Goal: Task Accomplishment & Management: Manage account settings

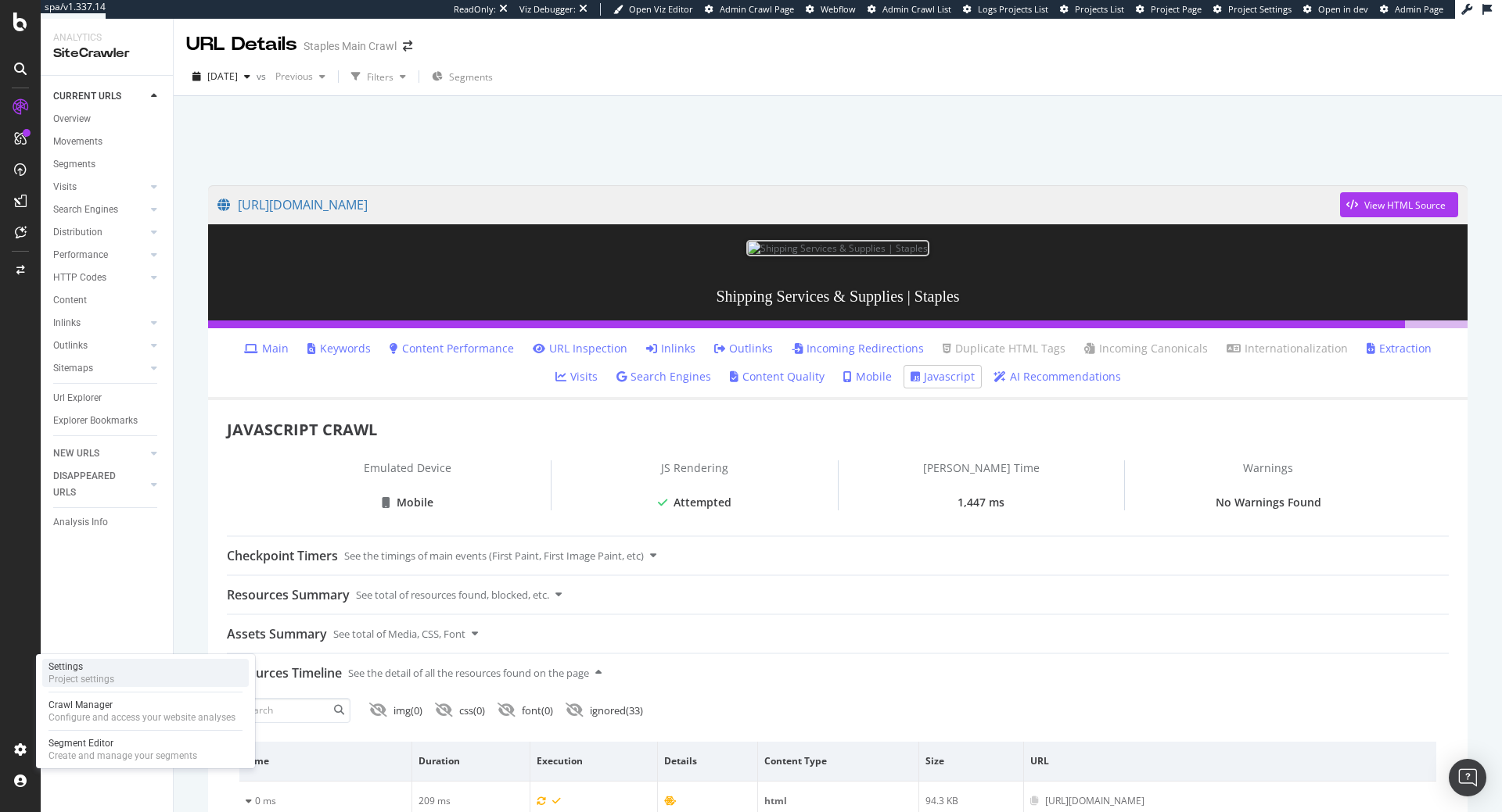
click at [86, 686] on div "Settings Project settings" at bounding box center [145, 672] width 206 height 28
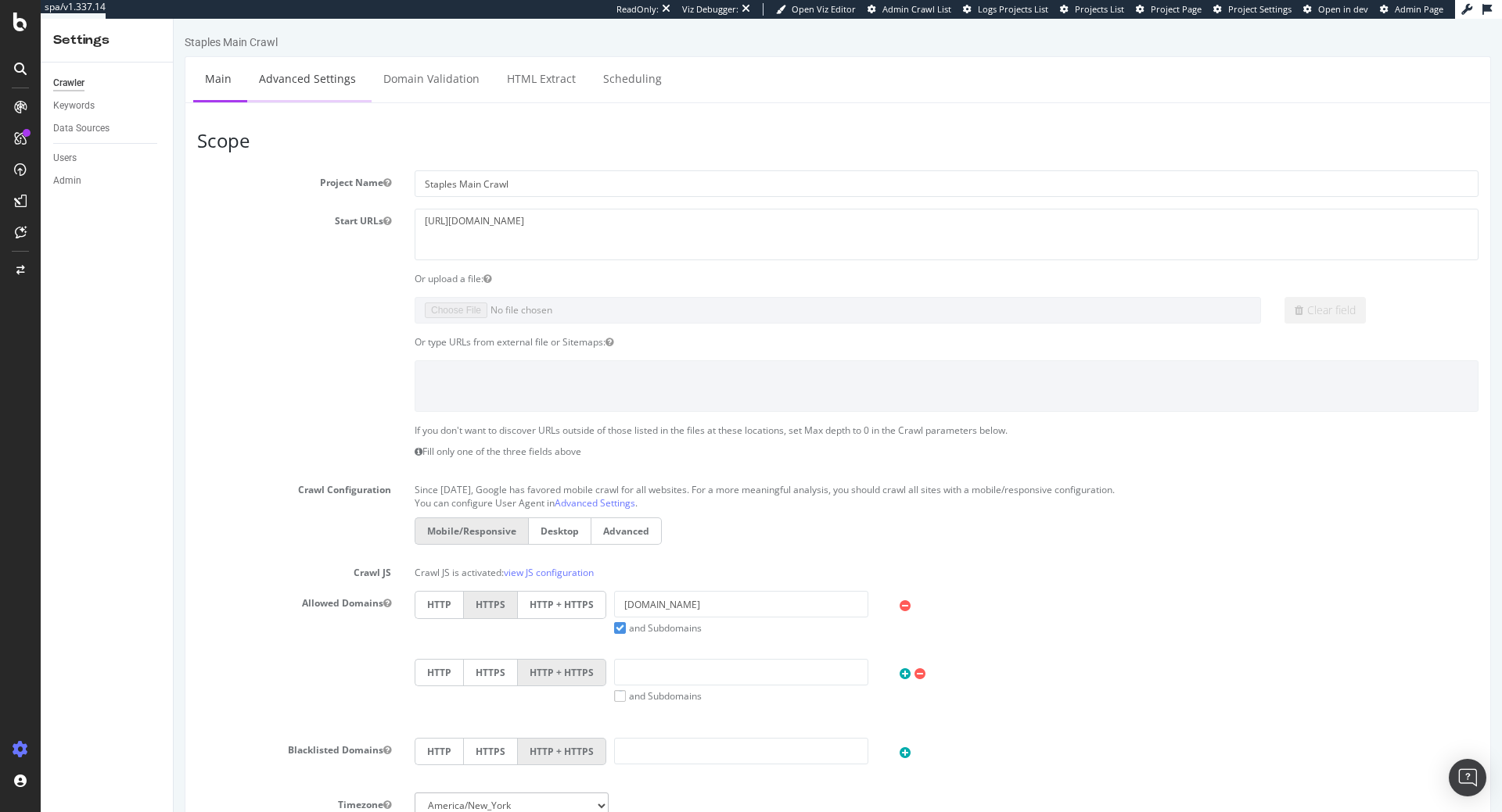
click at [272, 71] on link "Advanced Settings" at bounding box center [307, 78] width 120 height 43
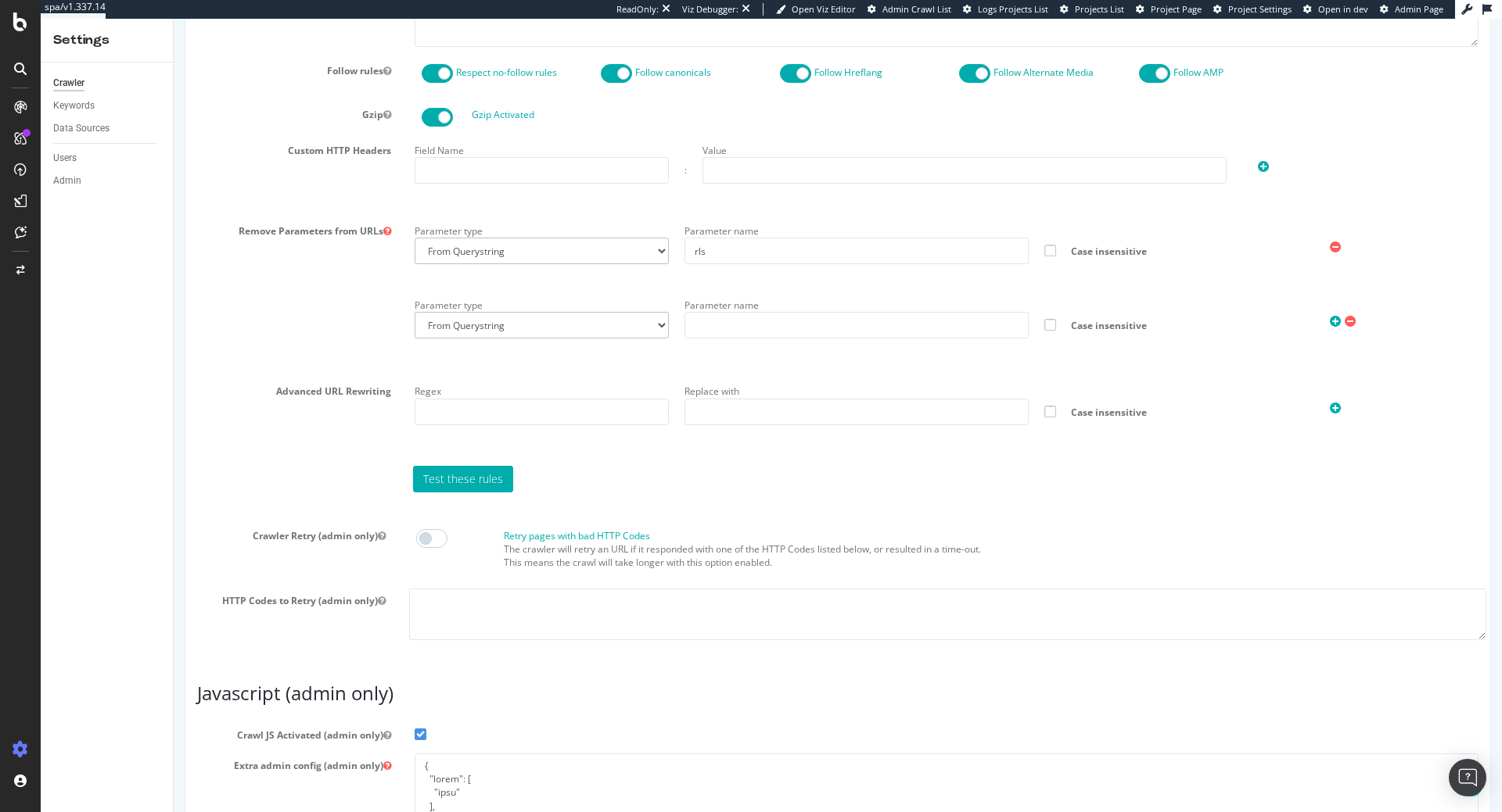
scroll to position [1117, 0]
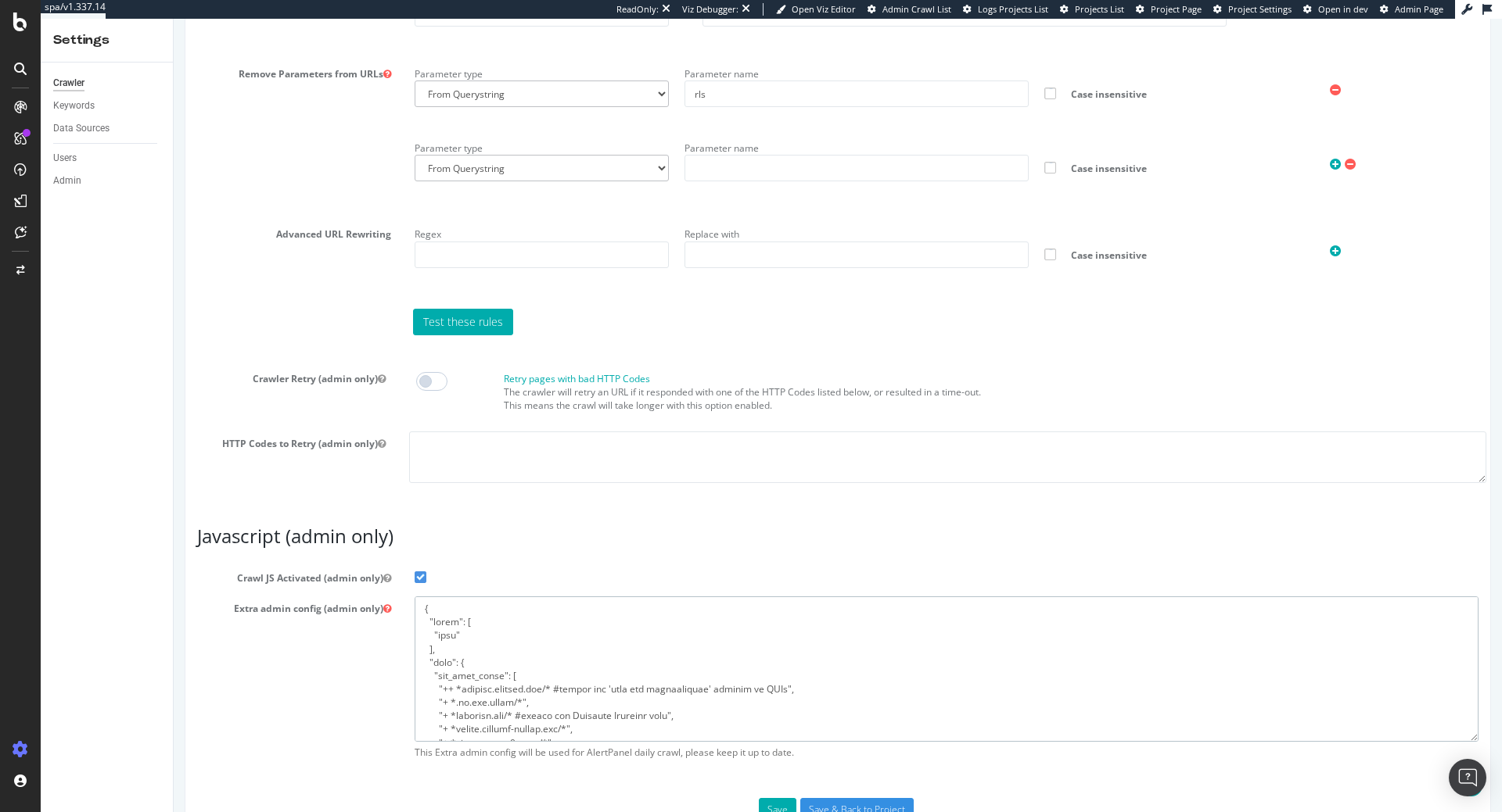
click at [537, 680] on textarea at bounding box center [946, 669] width 1064 height 145
click at [494, 671] on textarea at bounding box center [946, 669] width 1064 height 145
paste textarea "## Add + *adobedtm.com/* + *staplesconnect.com/* + *deliveryapi-tx4* ##"
paste textarea "","
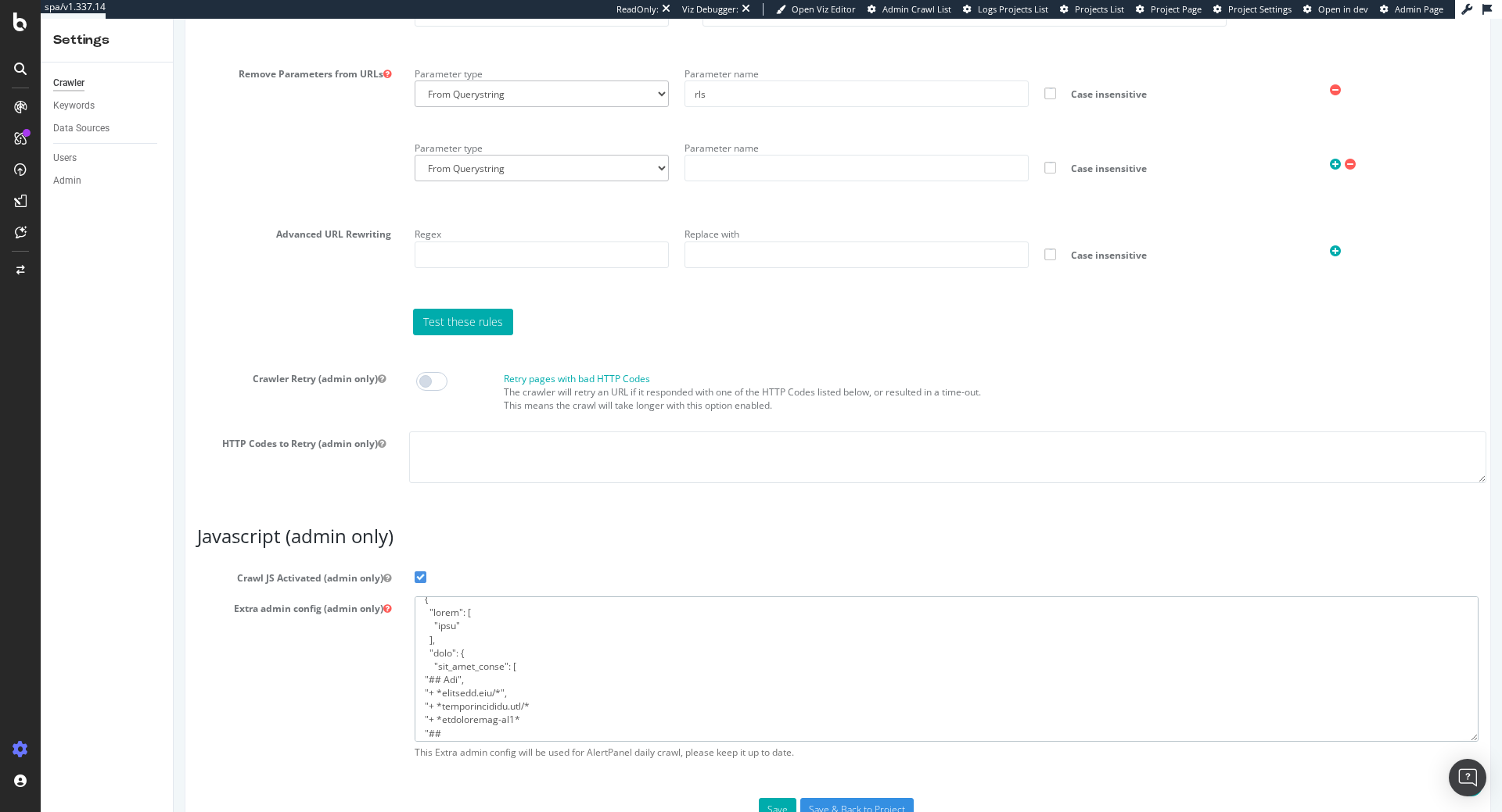
paste textarea "","
click at [692, 661] on textarea at bounding box center [946, 669] width 1064 height 145
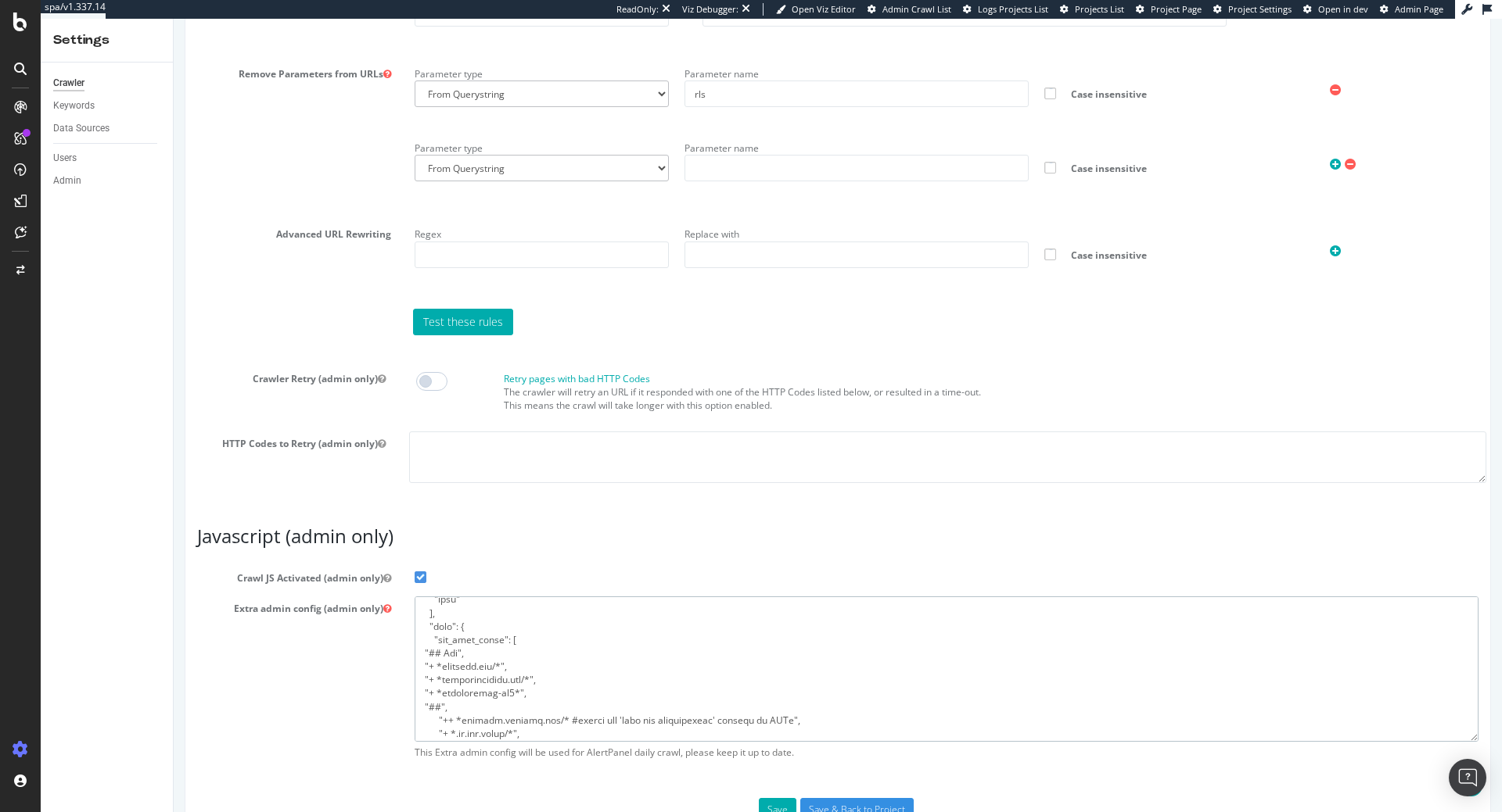
paste textarea ""flags": [ "cube" ], "beta": { "pap_mini_rules": [ "## Add", "+ *adobedtm.com/*…"
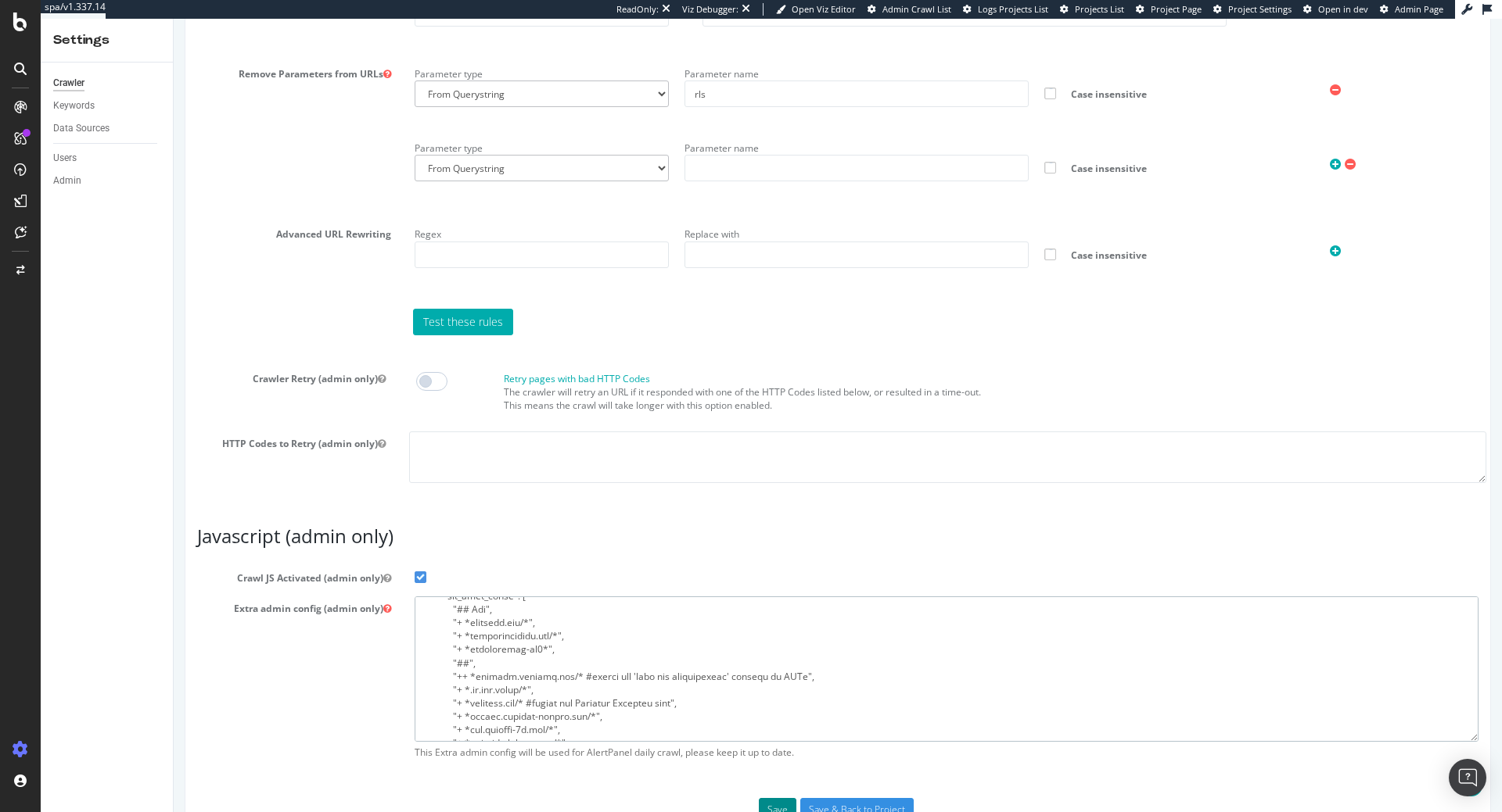
type textarea "{ "flags": [ "cube" ], "beta": { "pap_mini_rules": [ "## Add", "+ *adobedtm.com…"
click at [779, 804] on button "Save" at bounding box center [777, 810] width 38 height 24
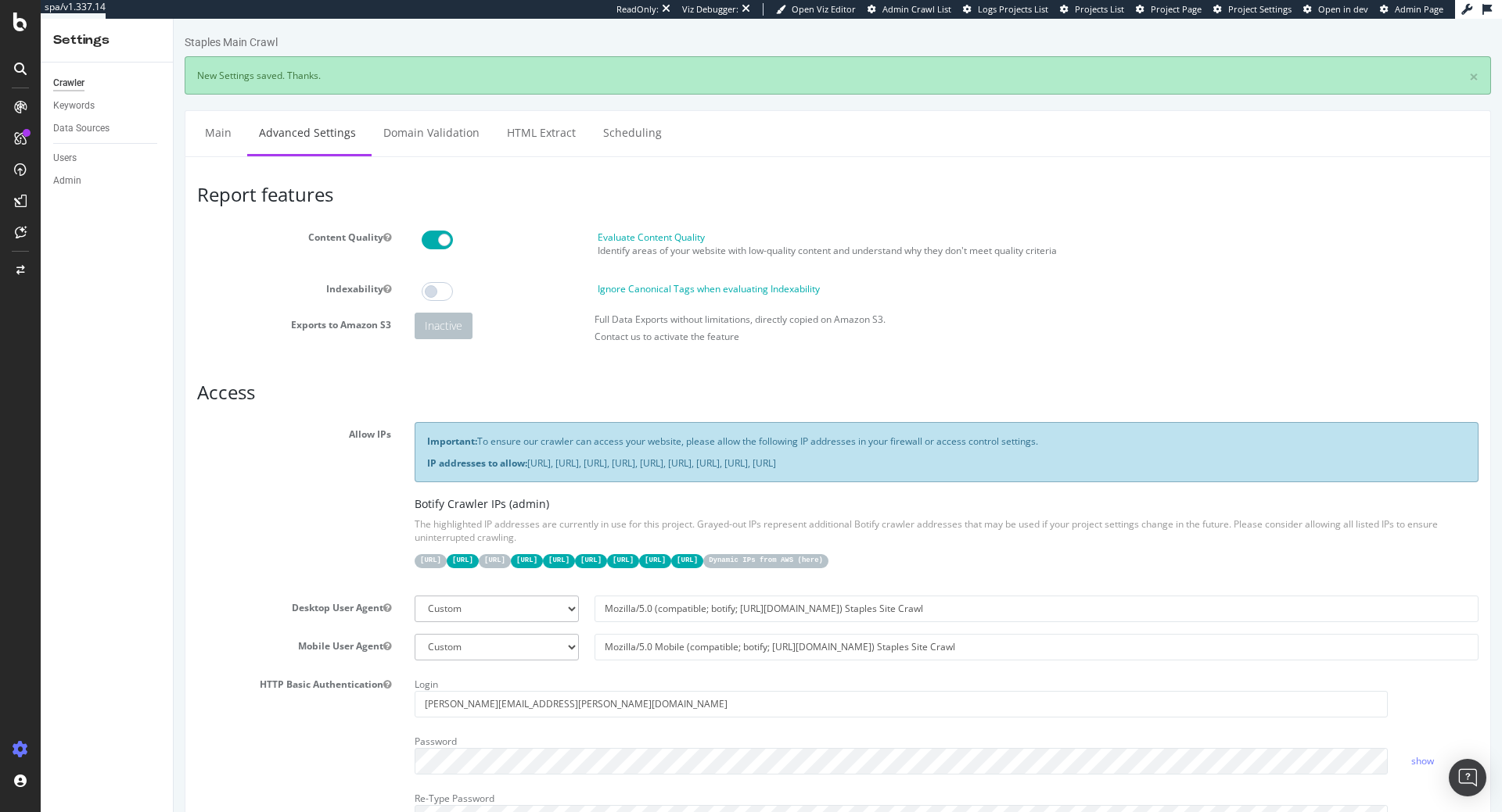
scroll to position [0, 0]
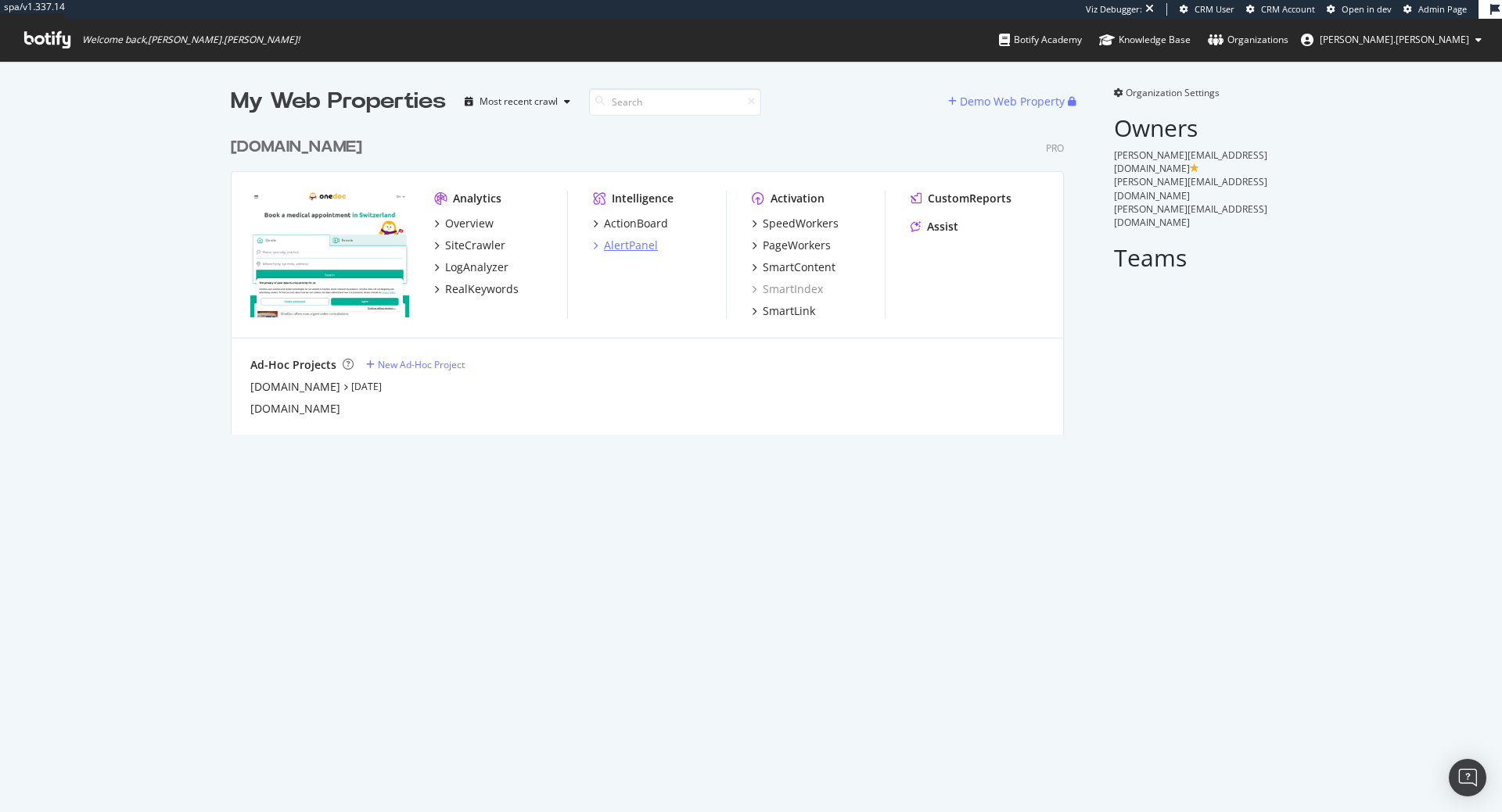
scroll to position [812, 1502]
click at [796, 310] on div "SmartLink" at bounding box center [789, 311] width 52 height 16
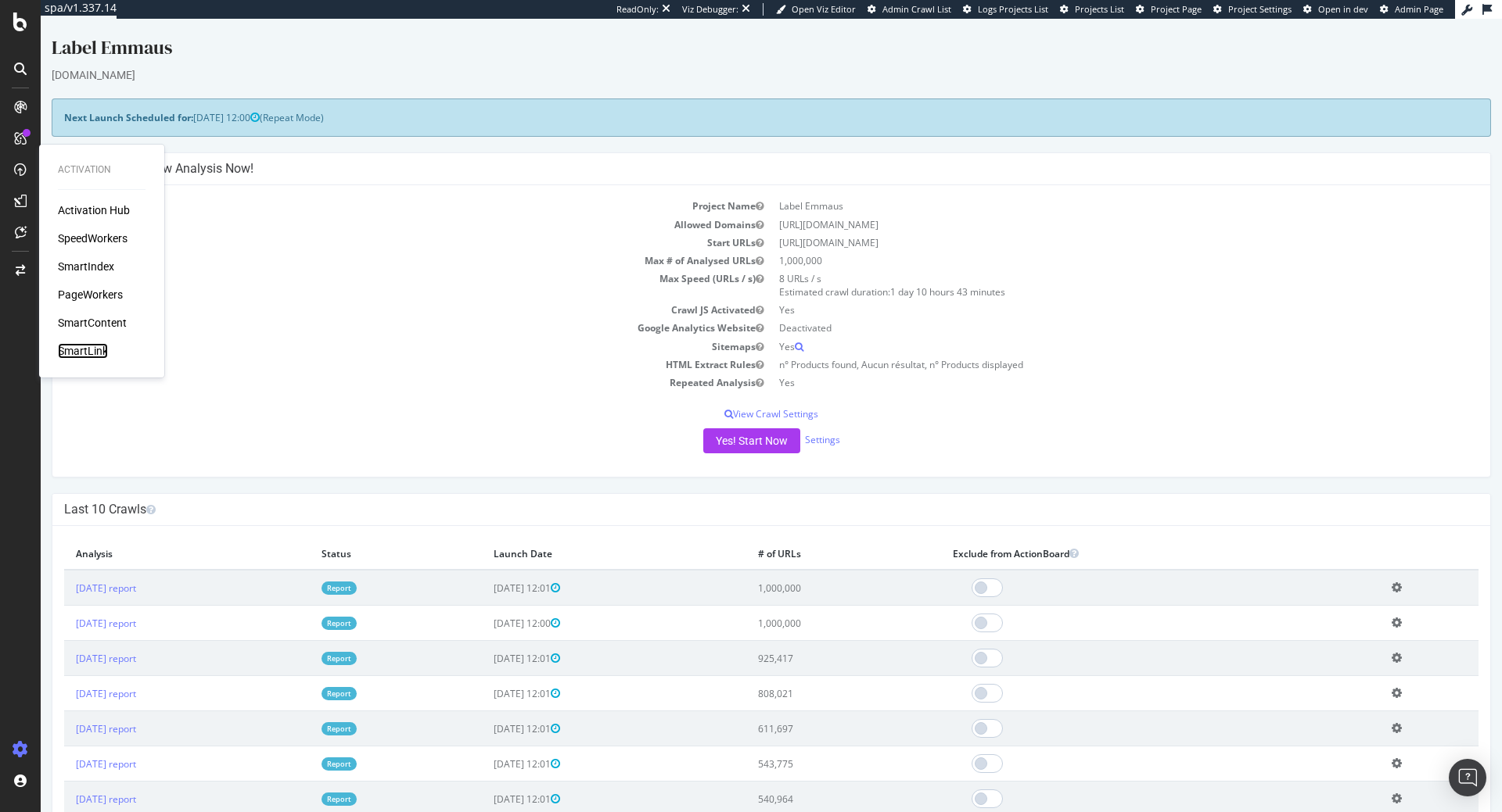
click at [96, 351] on div "SmartLink" at bounding box center [83, 351] width 50 height 16
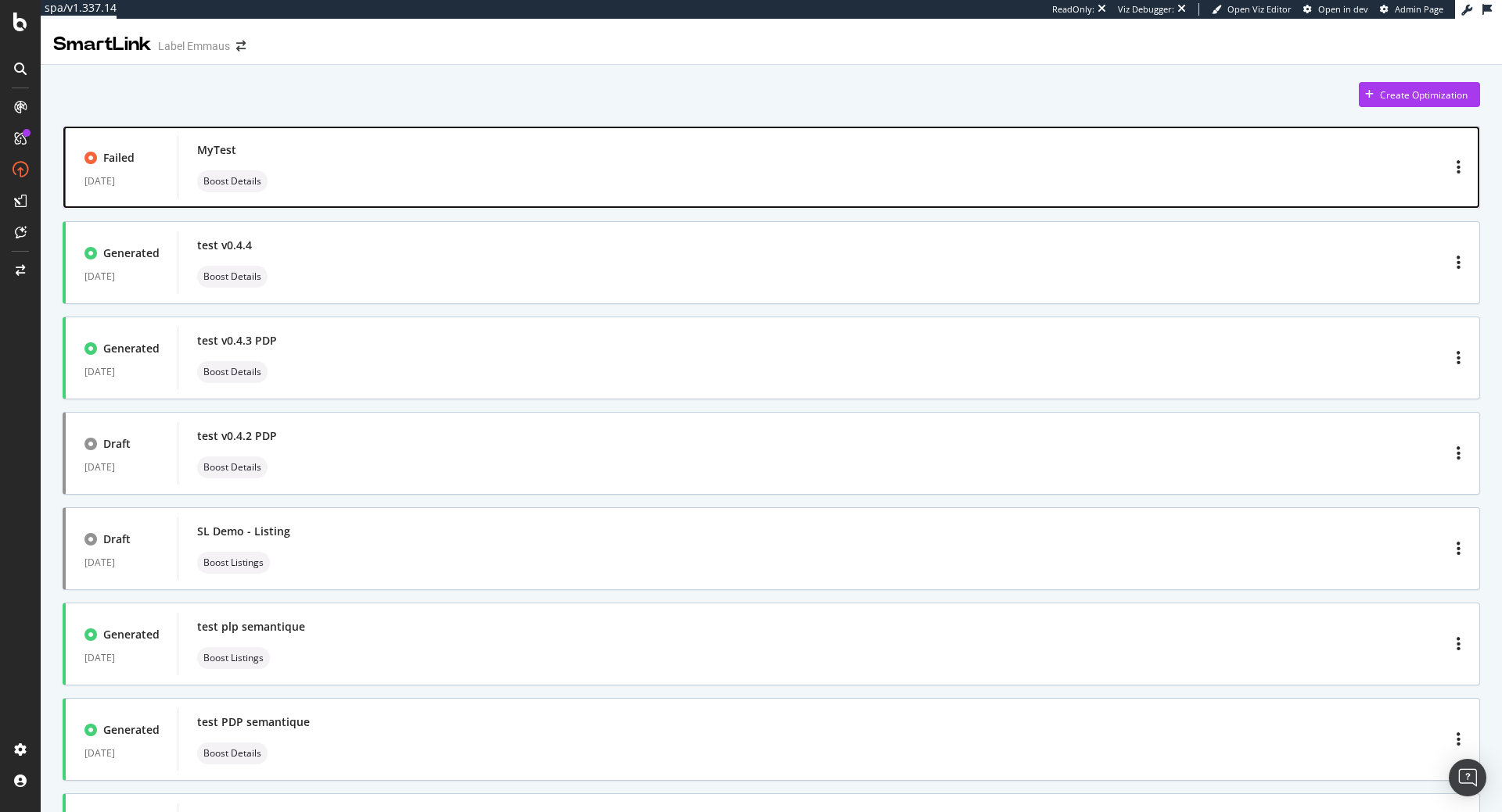
click at [290, 188] on div "MyTest Boost Details" at bounding box center [828, 167] width 1264 height 50
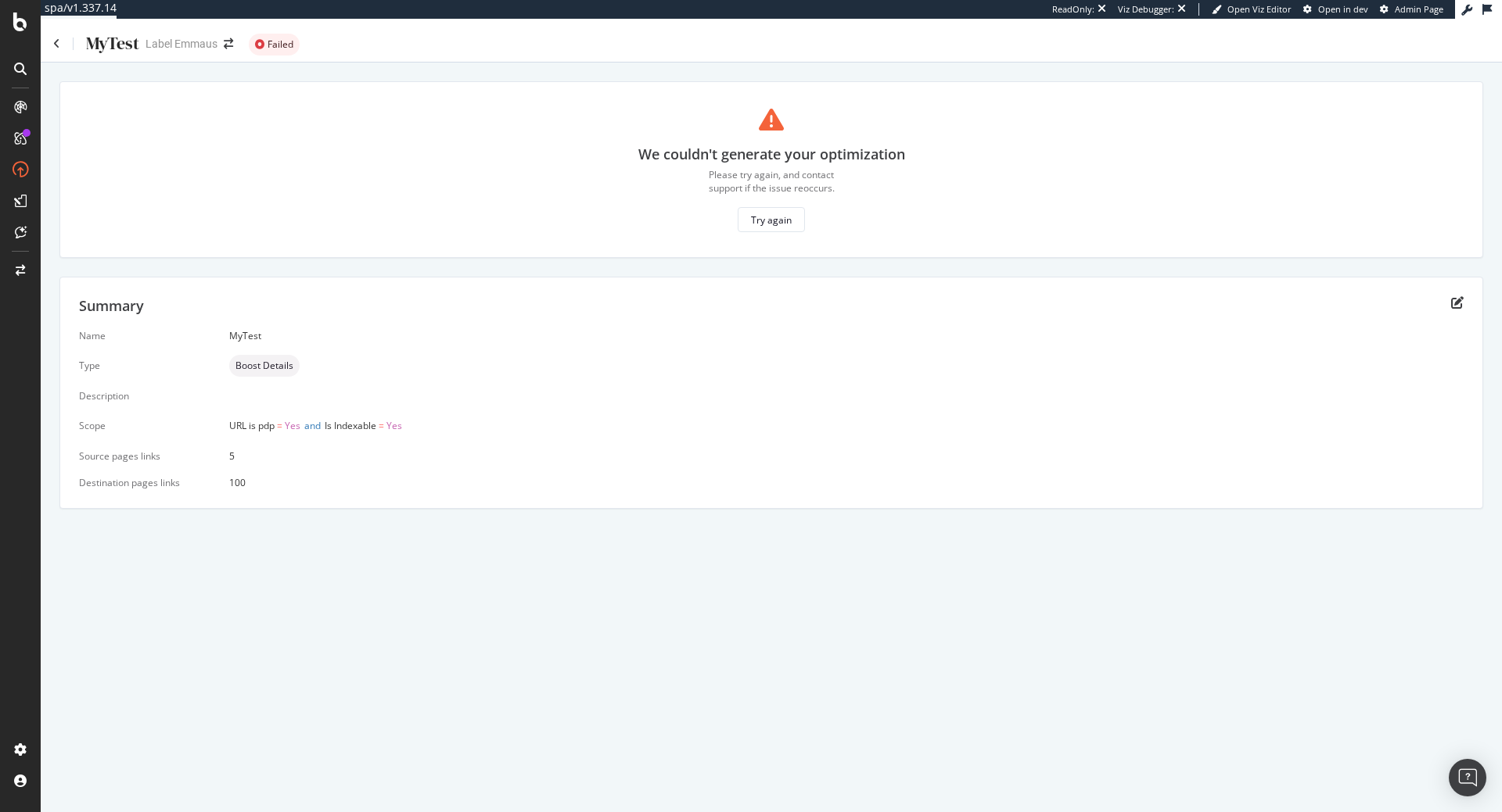
click at [264, 433] on span "URL is pdp" at bounding box center [252, 426] width 45 height 13
click at [401, 429] on span "Yes" at bounding box center [394, 426] width 16 height 13
click at [49, 47] on div "MyTest Label Emmaus Failed" at bounding box center [771, 37] width 1462 height 37
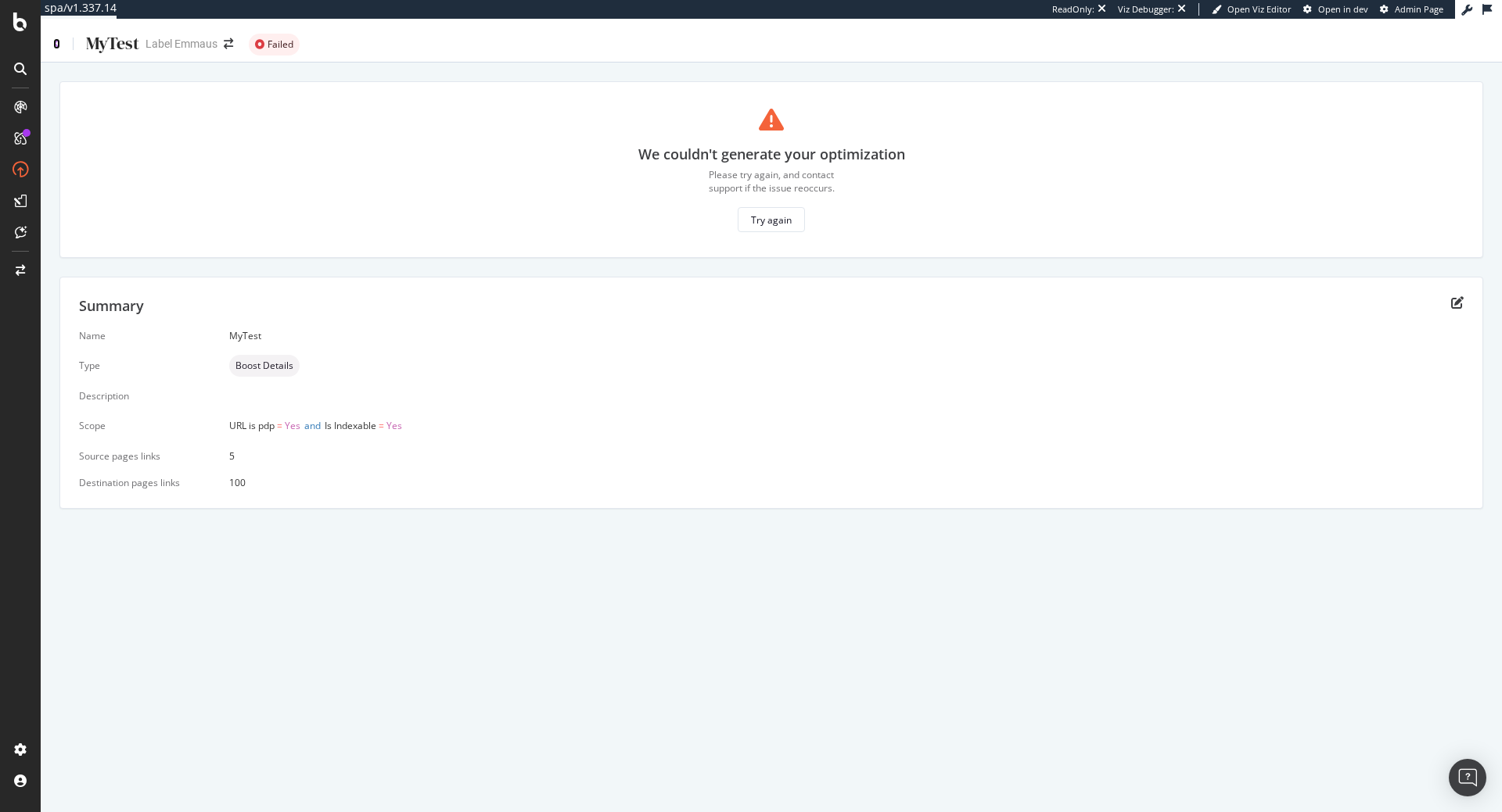
click at [54, 41] on icon at bounding box center [56, 44] width 7 height 11
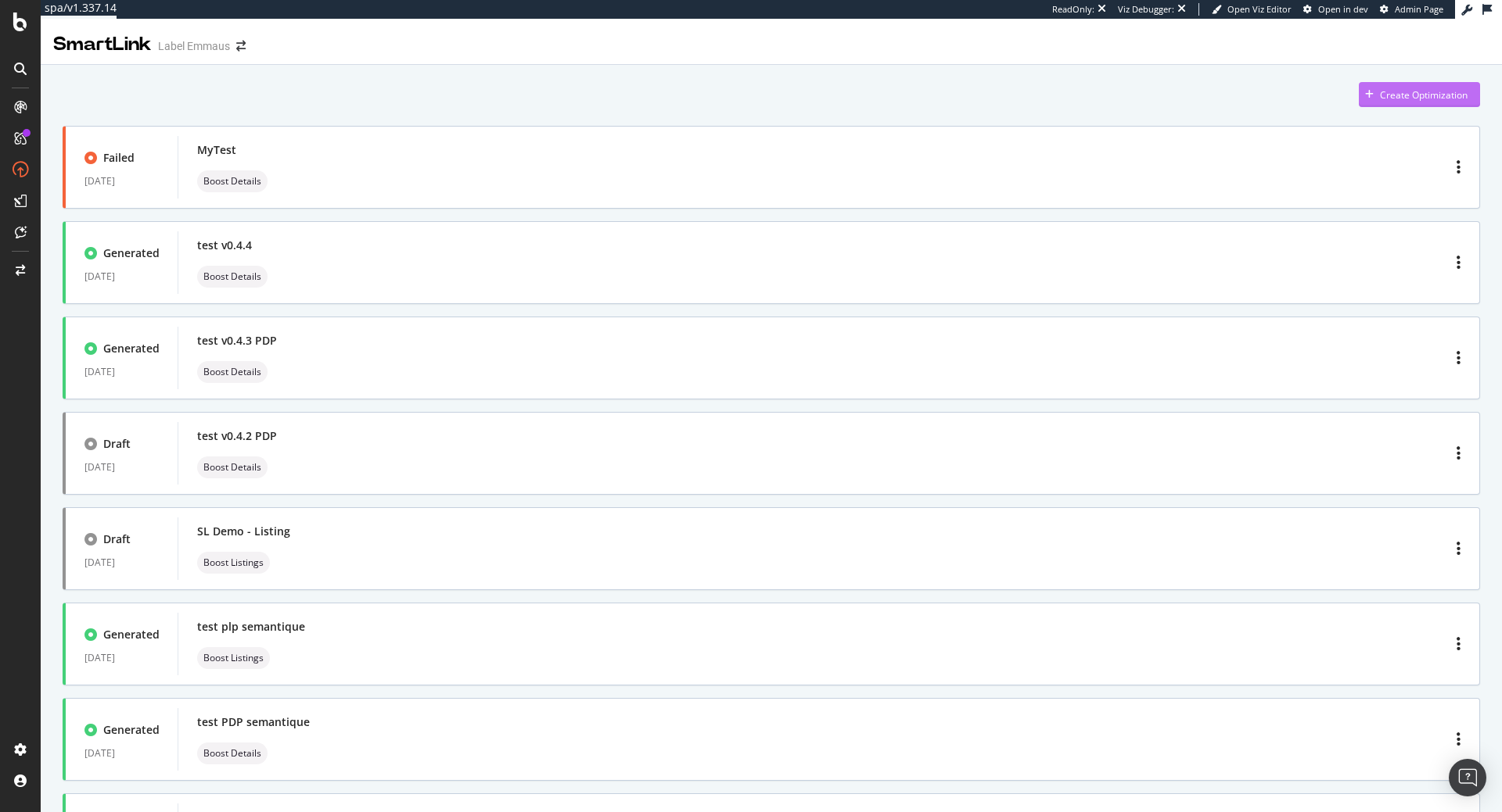
click at [1422, 93] on div "Create Optimization" at bounding box center [1424, 95] width 88 height 13
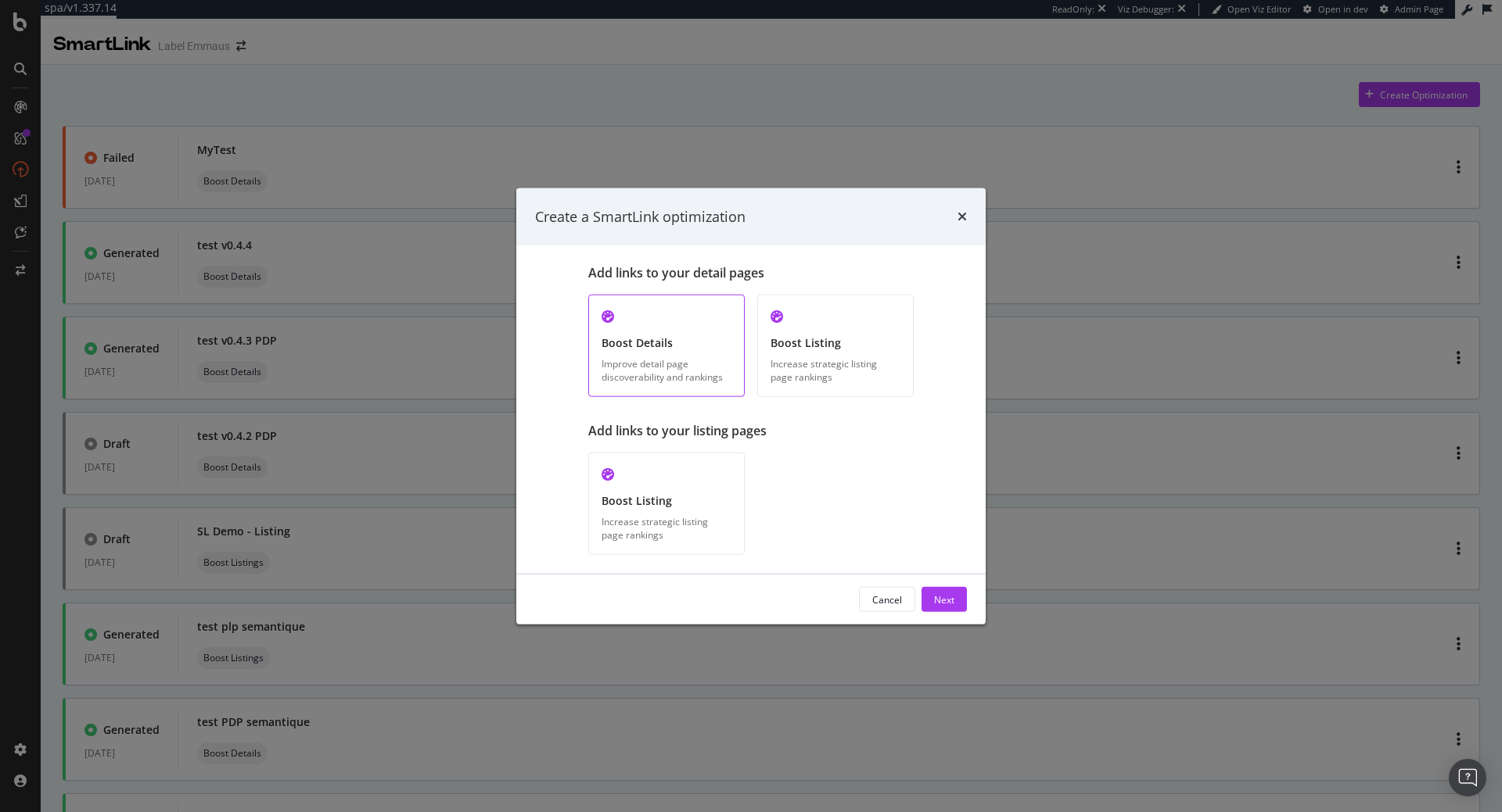
click at [656, 369] on div "Improve detail page discoverability and rankings" at bounding box center [667, 371] width 130 height 27
click at [694, 529] on div "Increase strategic listing page rankings" at bounding box center [667, 528] width 130 height 27
click at [684, 373] on div "Improve detail page discoverability and rankings" at bounding box center [667, 371] width 130 height 27
click at [674, 504] on div "Boost Listing" at bounding box center [667, 501] width 130 height 16
click at [666, 337] on div "Boost Details" at bounding box center [667, 343] width 130 height 16
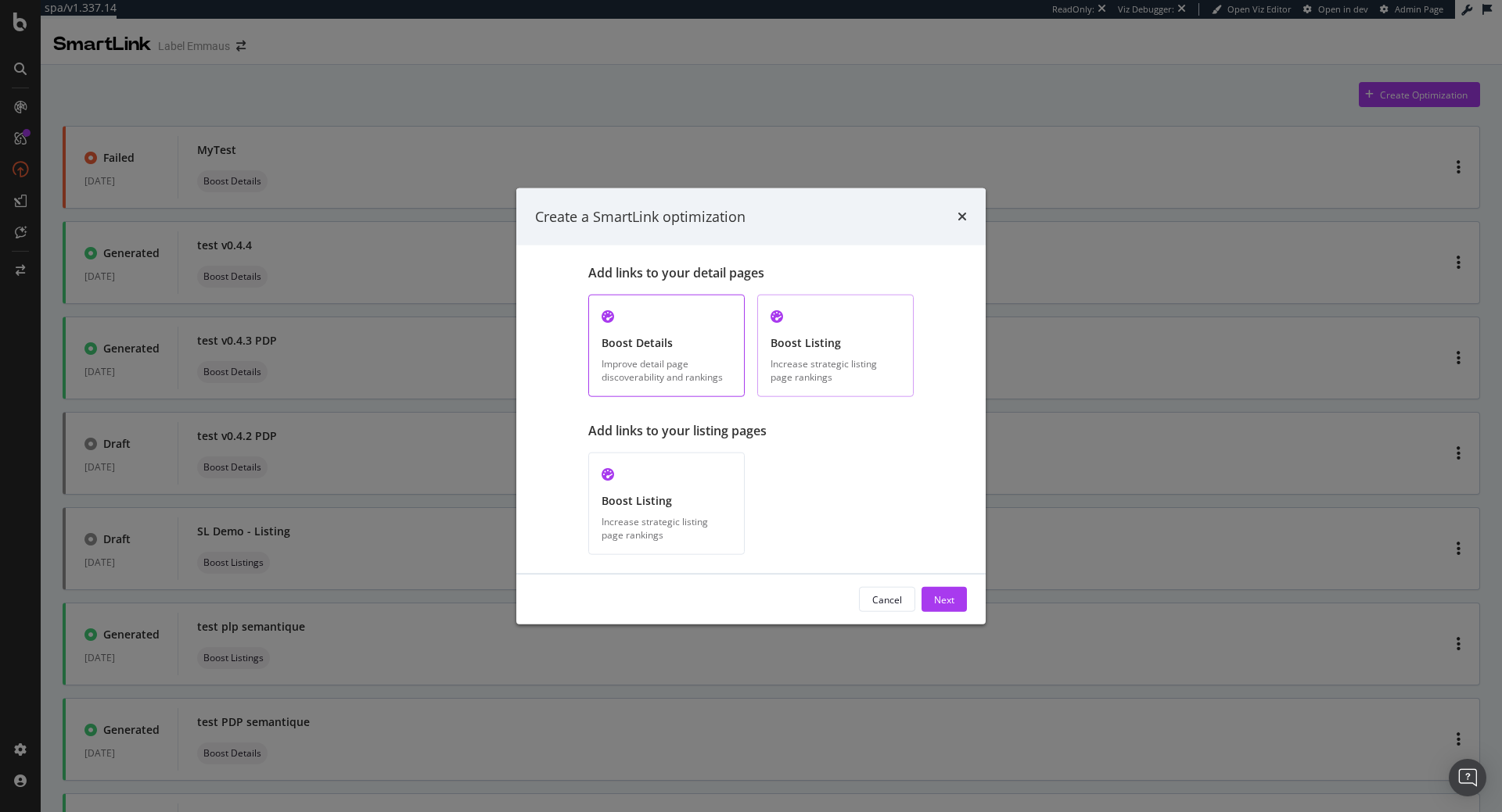
click at [818, 338] on div "Boost Listing" at bounding box center [835, 343] width 130 height 16
click at [649, 353] on div "Boost Details Improve detail page discoverability and rankings" at bounding box center [667, 346] width 157 height 103
click at [954, 603] on div "Next" at bounding box center [944, 599] width 20 height 13
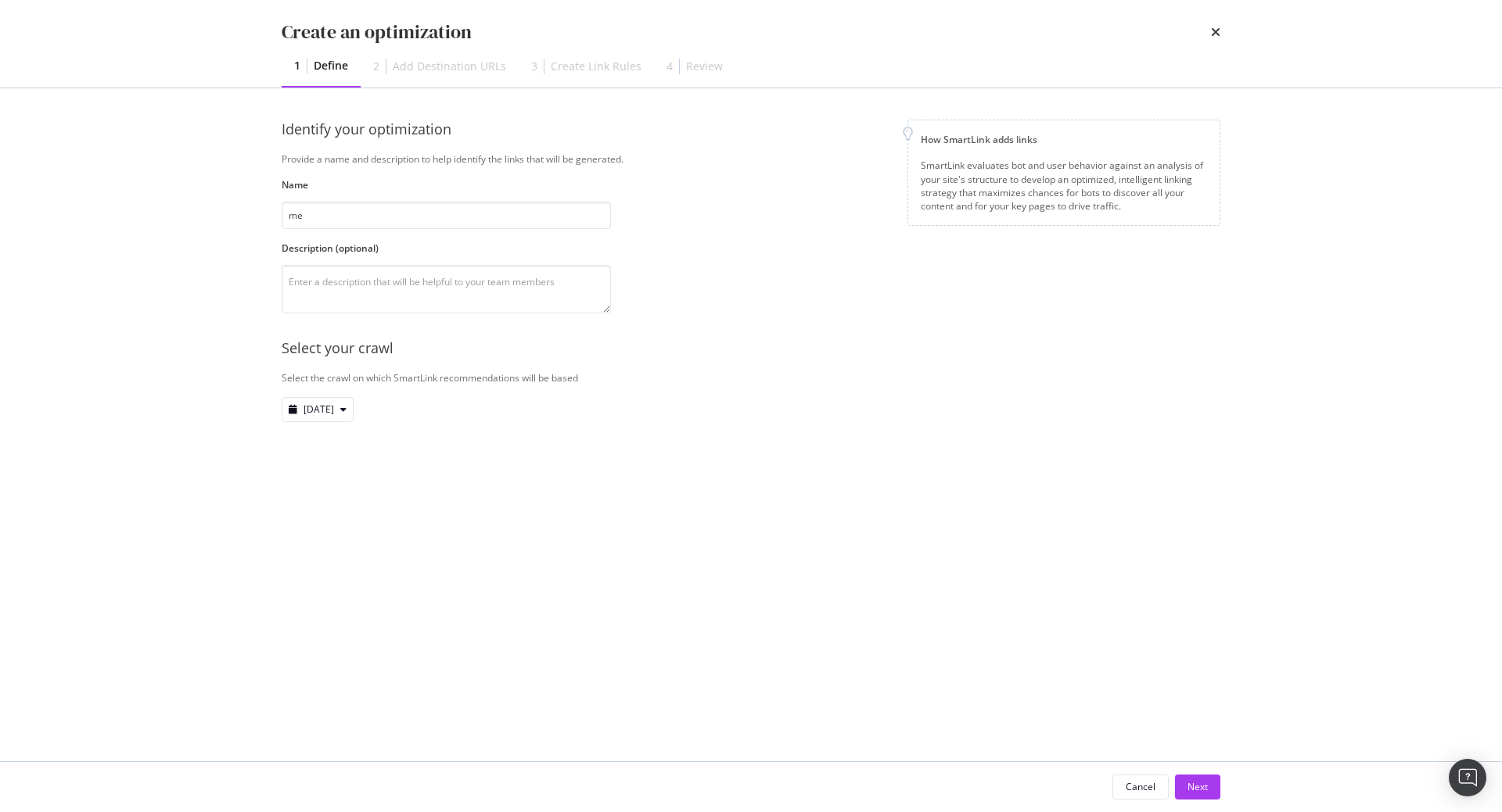
type input "m"
type input "My second test"
click at [333, 415] on span "[DATE]" at bounding box center [319, 410] width 30 height 13
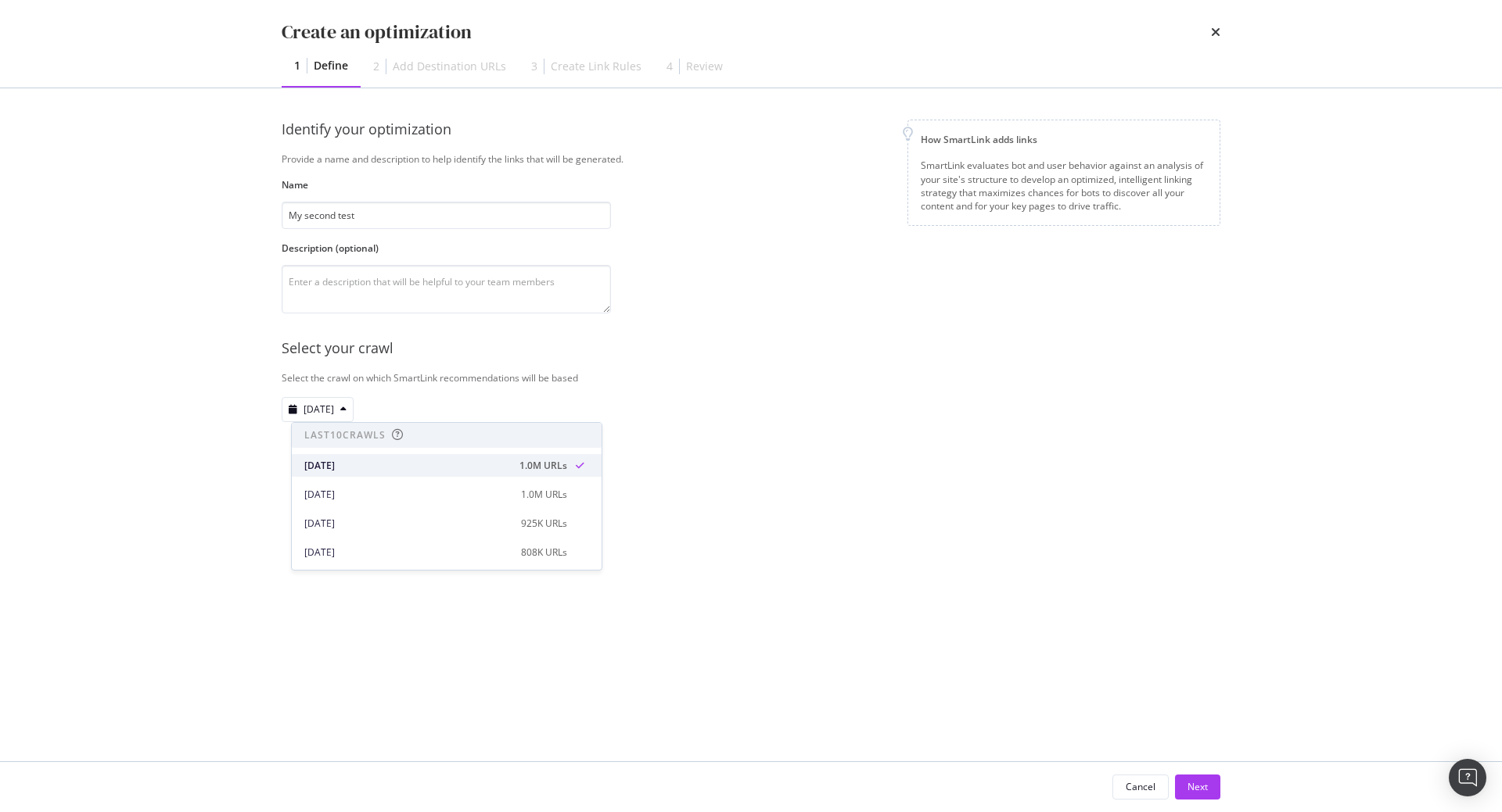
click at [496, 475] on div "[DATE] 1.0M URLs" at bounding box center [447, 465] width 310 height 23
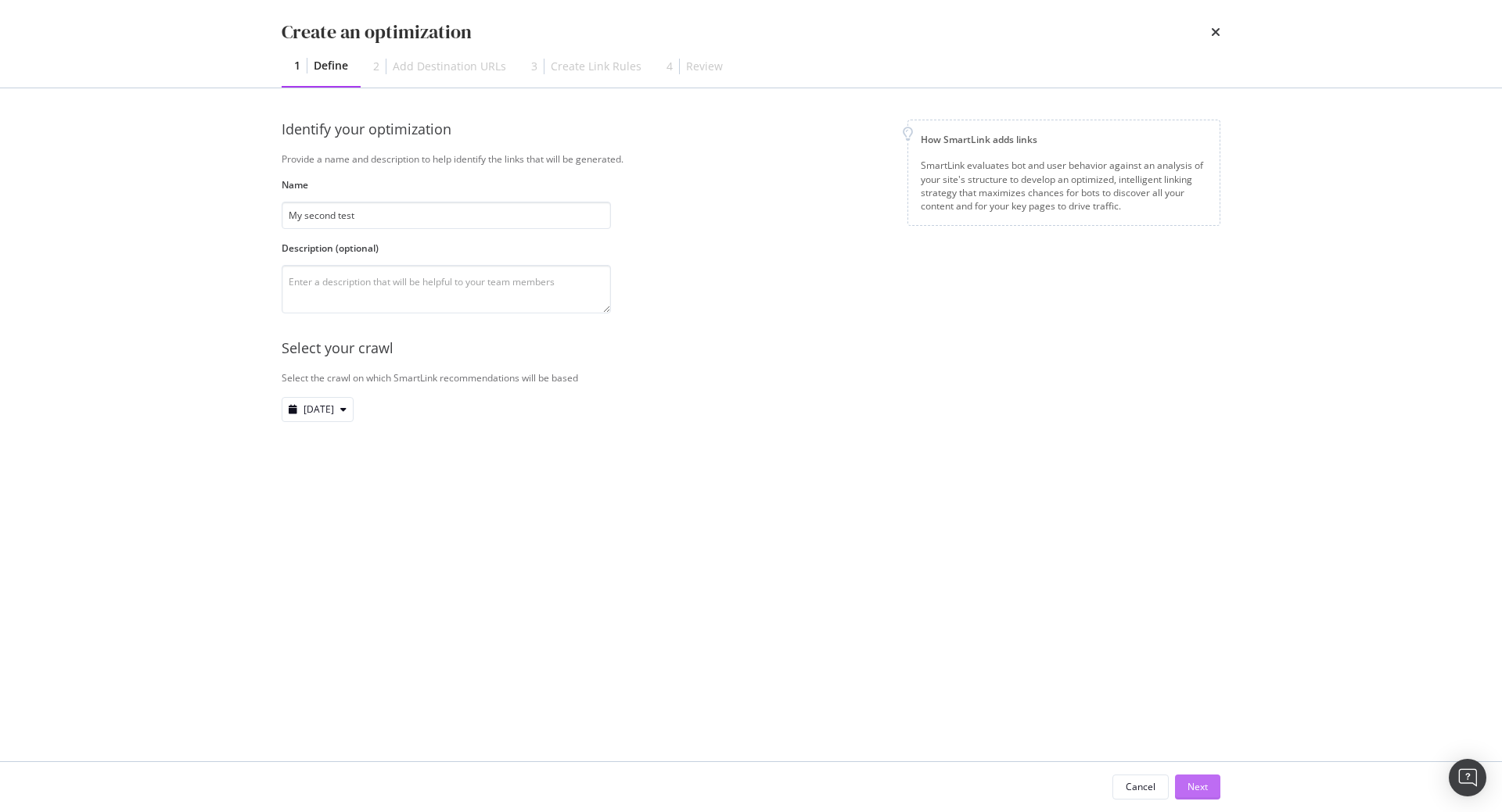
click at [1191, 782] on div "Next" at bounding box center [1198, 787] width 20 height 13
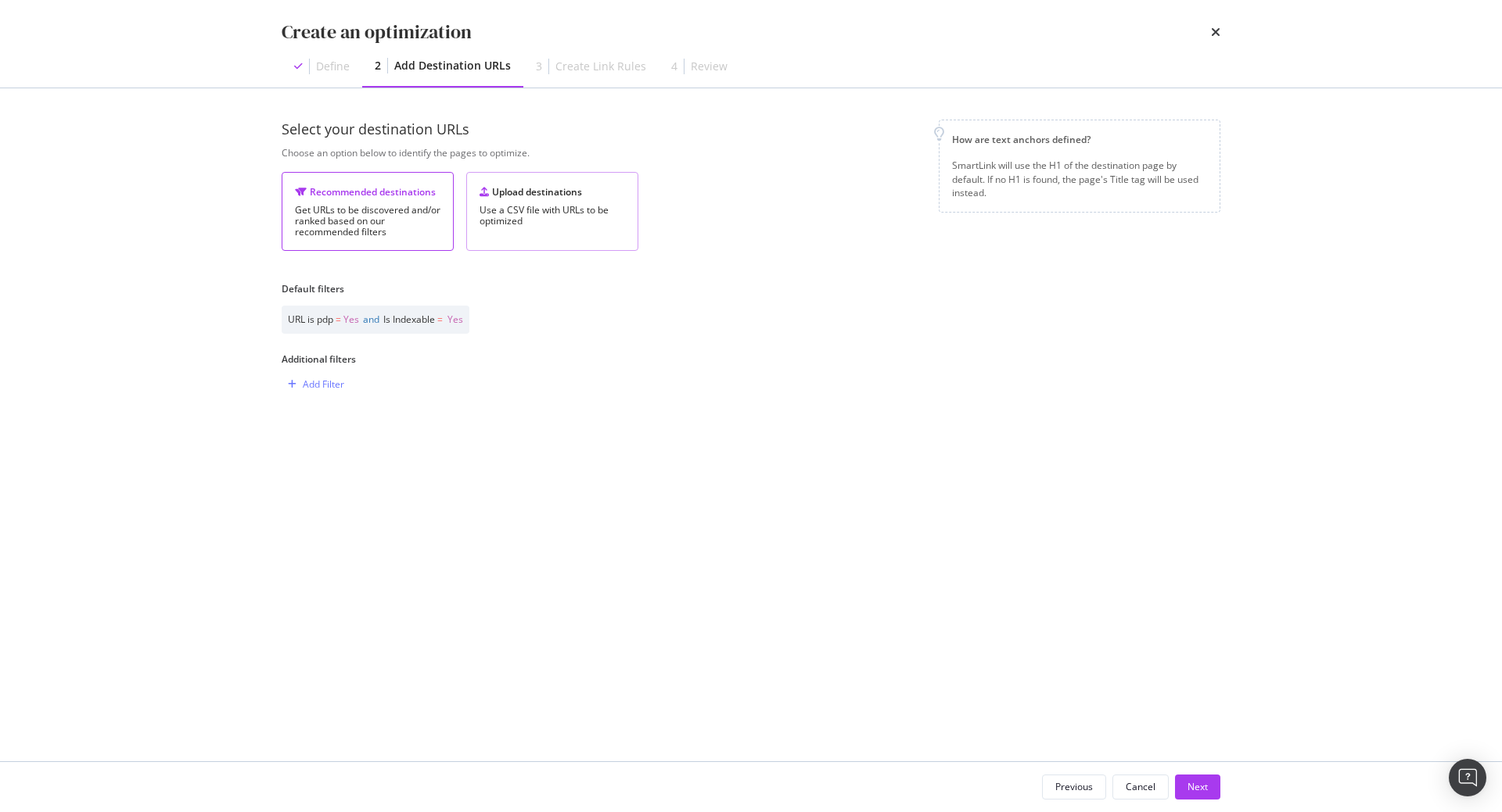
click at [498, 196] on div "Upload destinations" at bounding box center [552, 192] width 146 height 13
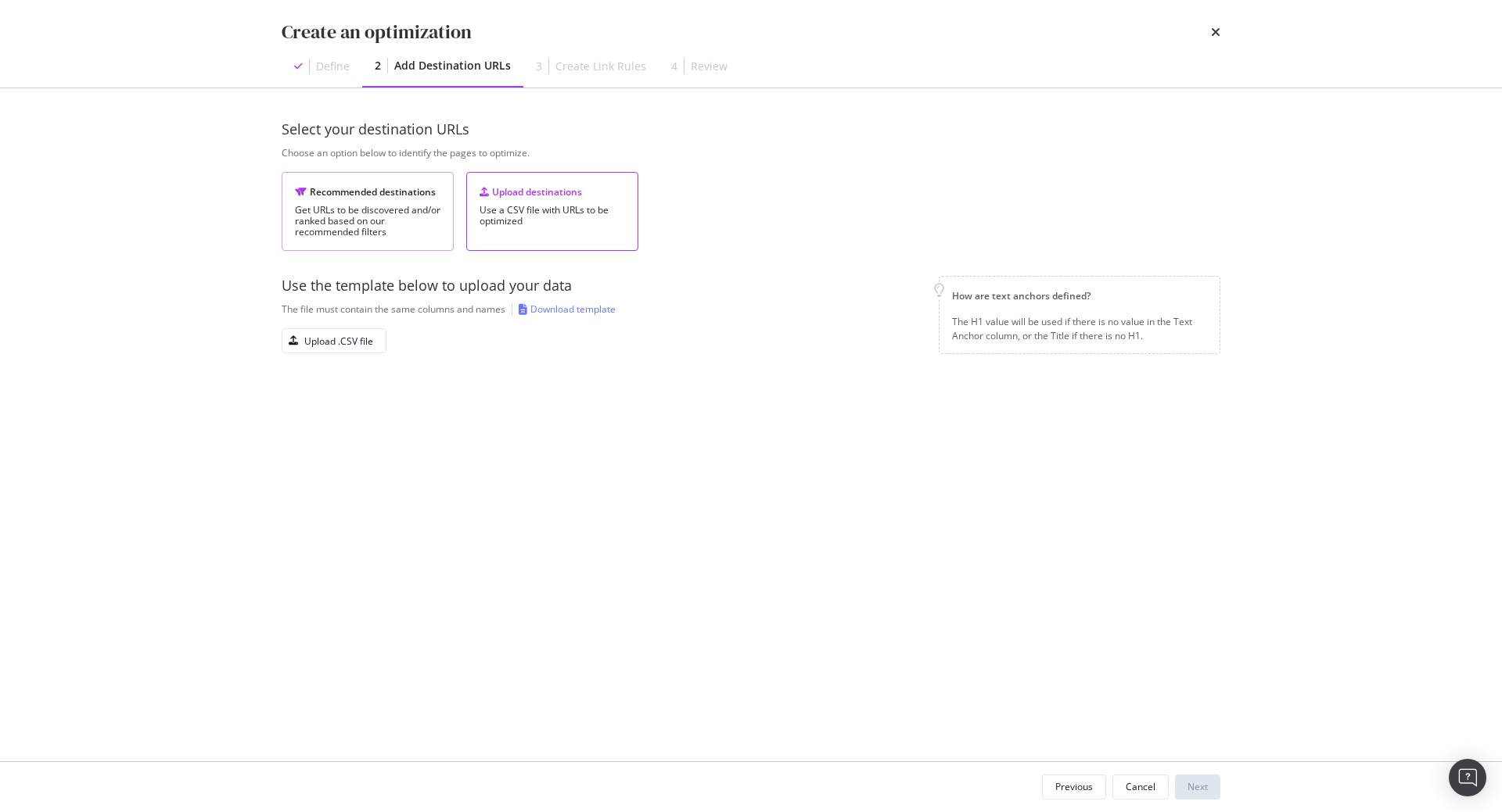
click at [400, 210] on div "Get URLs to be discovered and/or ranked based on our recommended filters" at bounding box center [367, 220] width 146 height 33
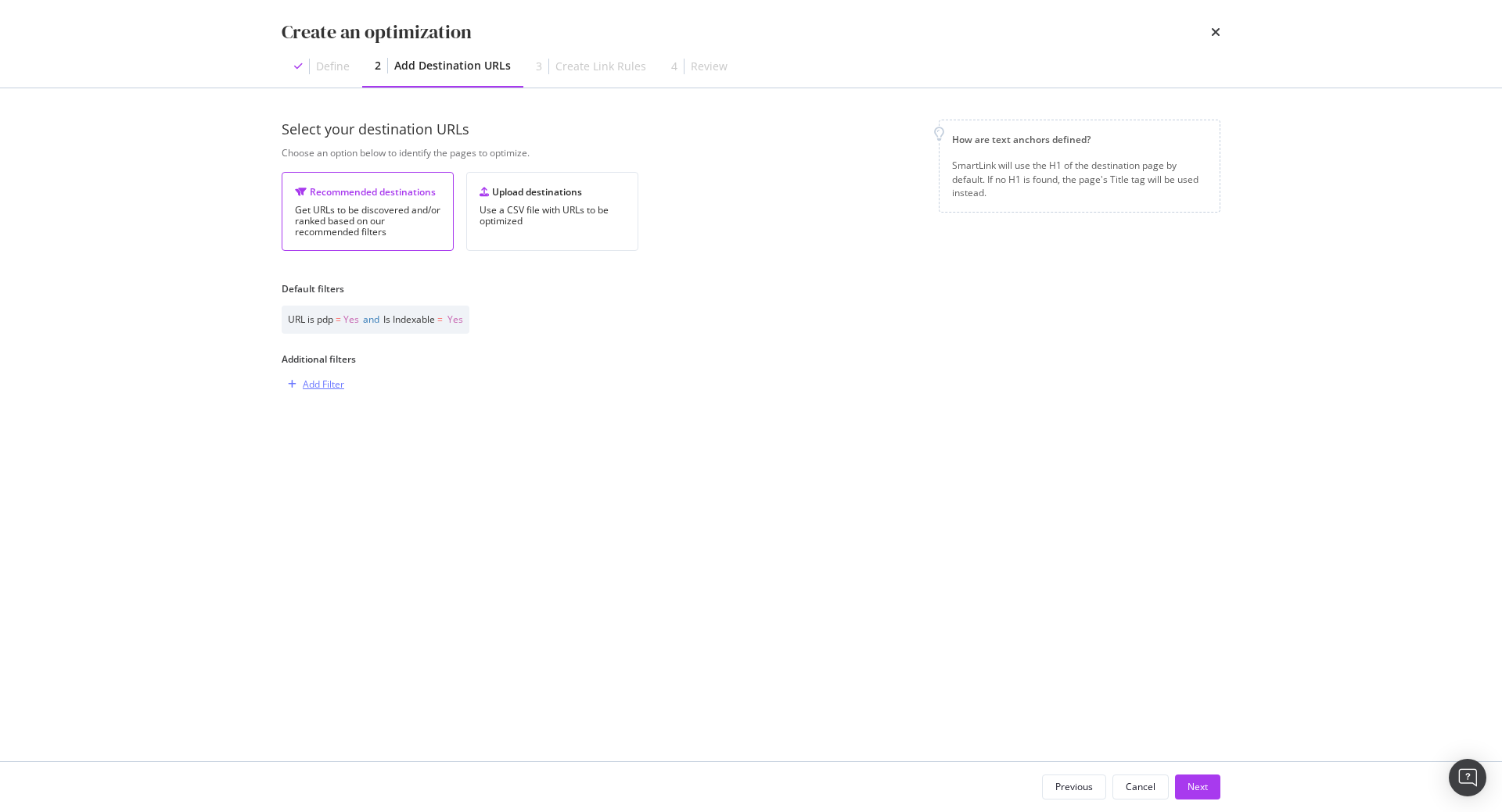
click at [310, 381] on div "Add Filter" at bounding box center [323, 385] width 41 height 13
click at [642, 372] on div "Add Filter" at bounding box center [751, 384] width 939 height 28
click at [1193, 783] on div "Next" at bounding box center [1198, 787] width 20 height 13
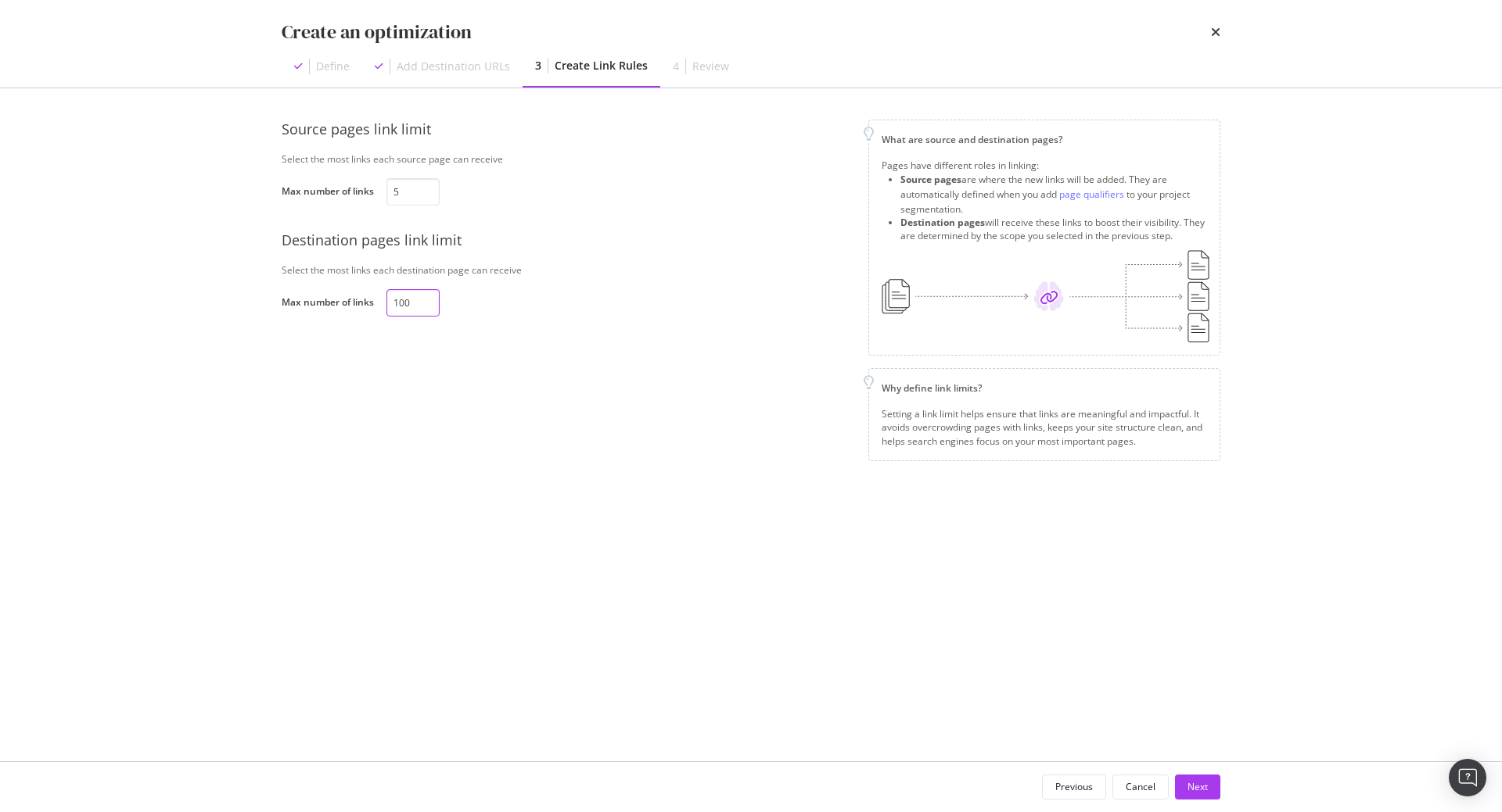
click at [398, 304] on input "100" at bounding box center [413, 303] width 53 height 28
click at [475, 308] on div "100" at bounding box center [448, 303] width 123 height 28
click at [1210, 786] on button "Next" at bounding box center [1198, 788] width 45 height 25
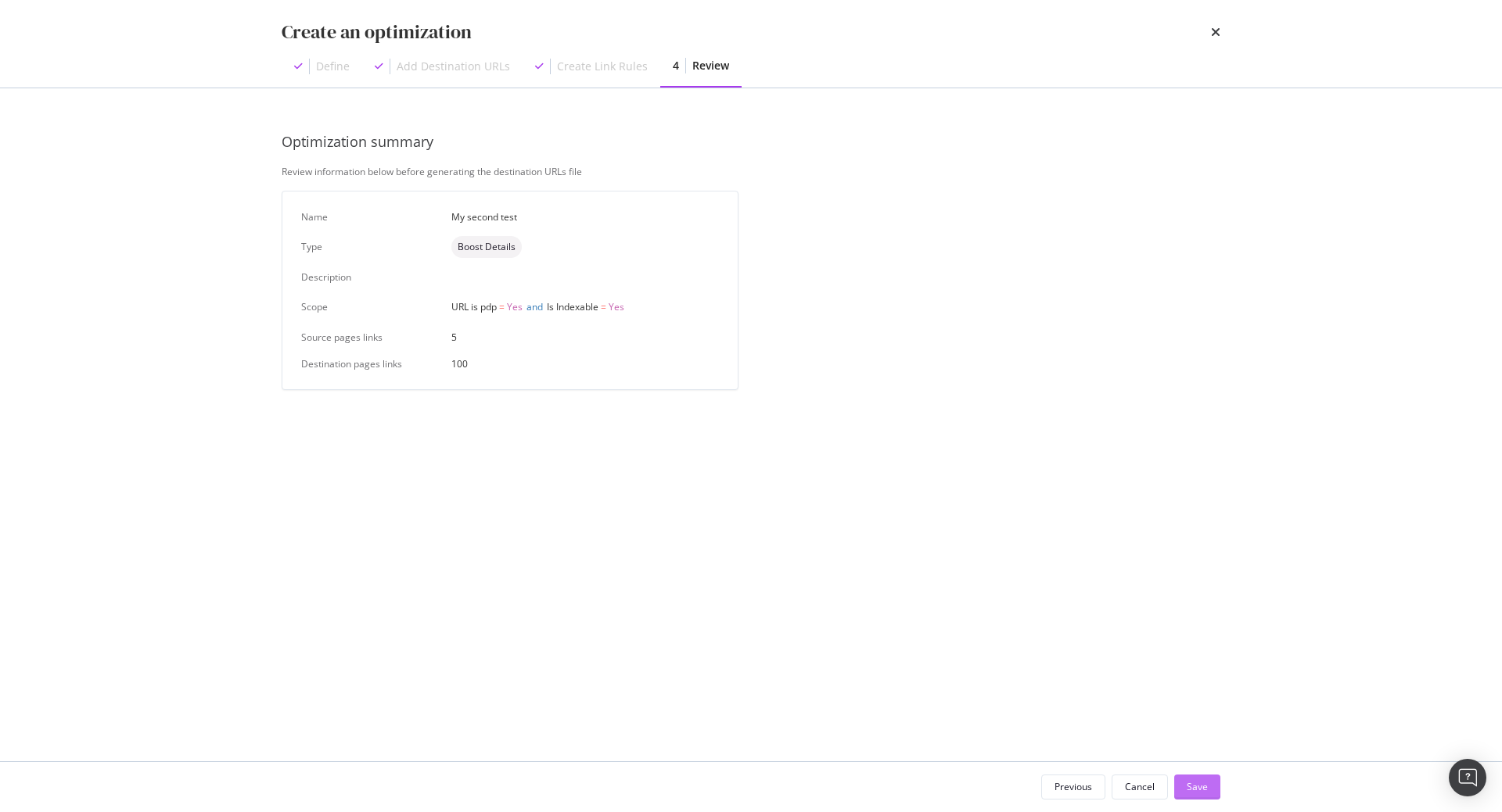
click at [1199, 788] on div "Save" at bounding box center [1197, 787] width 21 height 13
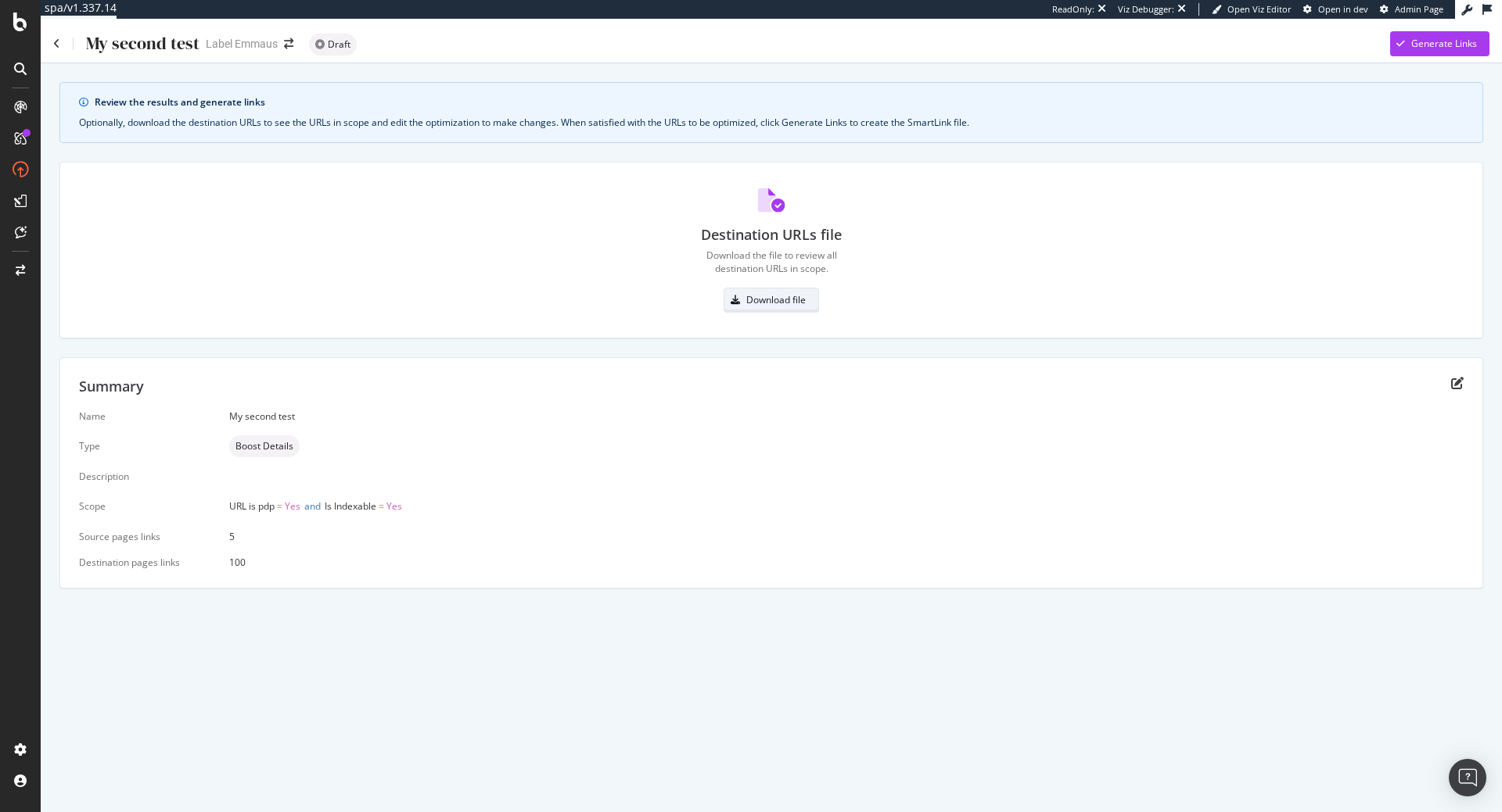
click at [785, 304] on div "Download file" at bounding box center [775, 300] width 60 height 13
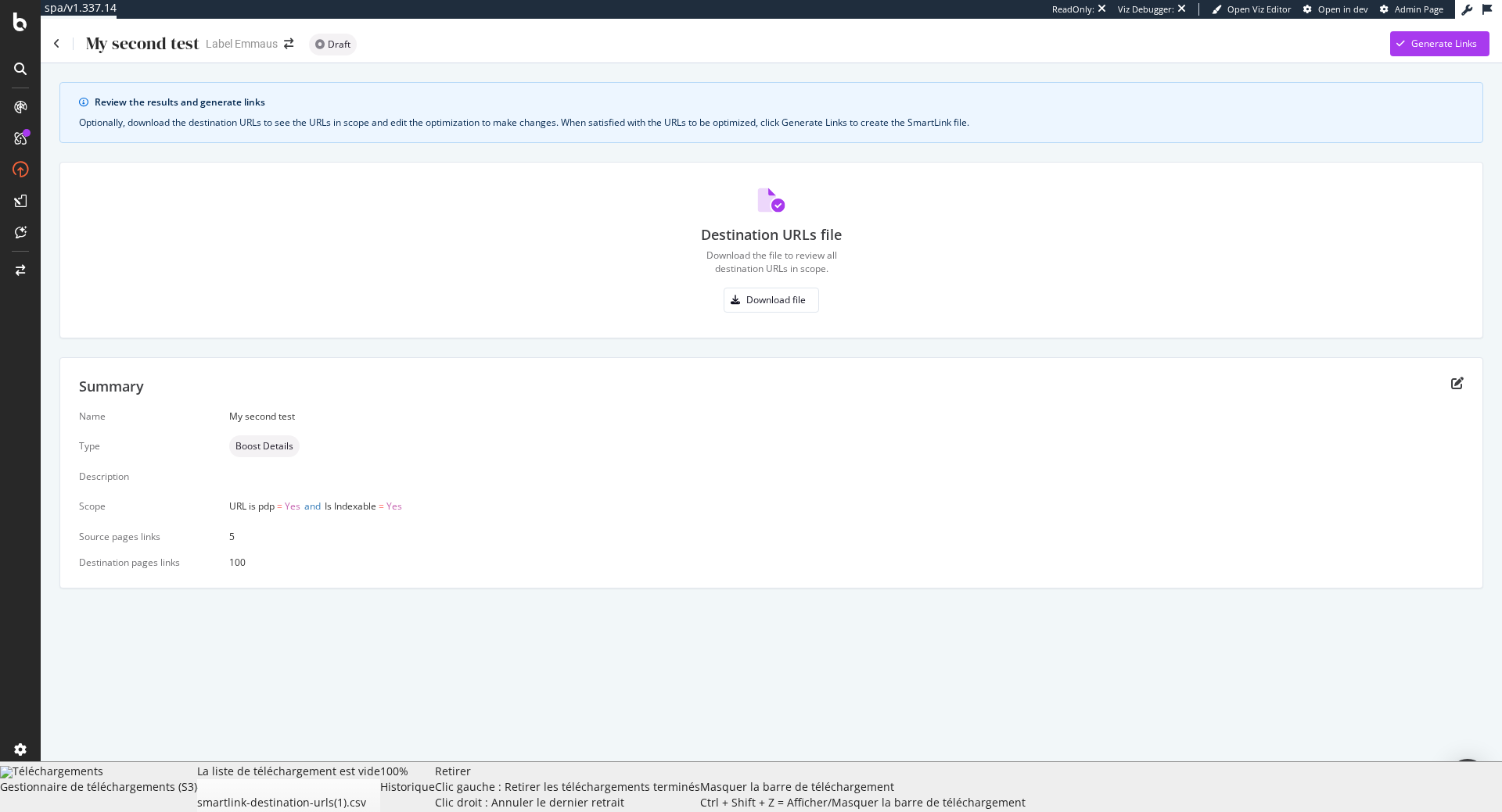
click at [1448, 25] on div "My second test Label Emmaus Draft Generate Links" at bounding box center [771, 37] width 1462 height 38
click at [1447, 43] on div "Generate Links" at bounding box center [1444, 44] width 66 height 13
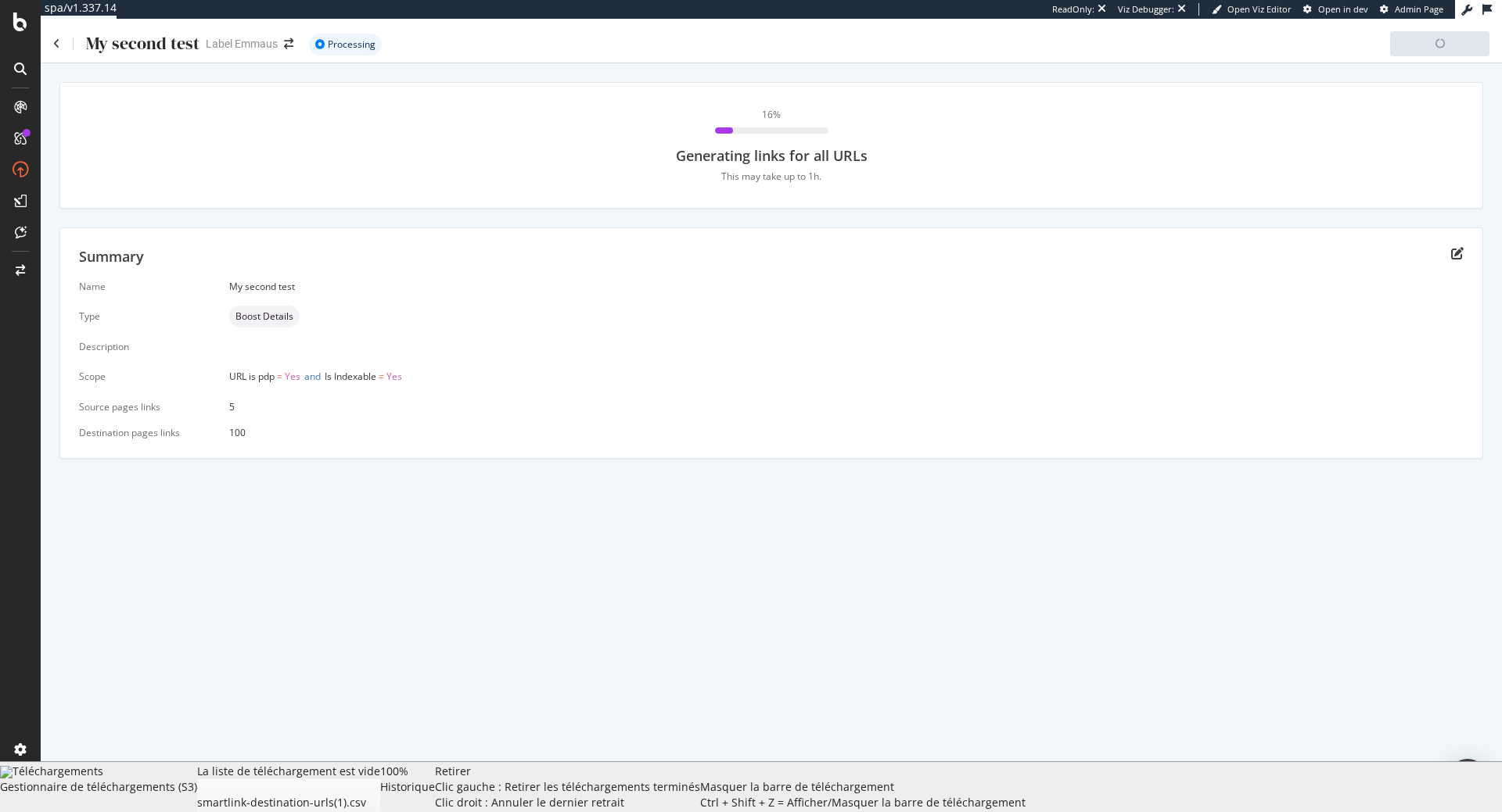
click at [762, 118] on div "16 %" at bounding box center [771, 120] width 129 height 26
click at [768, 116] on div "16 %" at bounding box center [771, 114] width 19 height 13
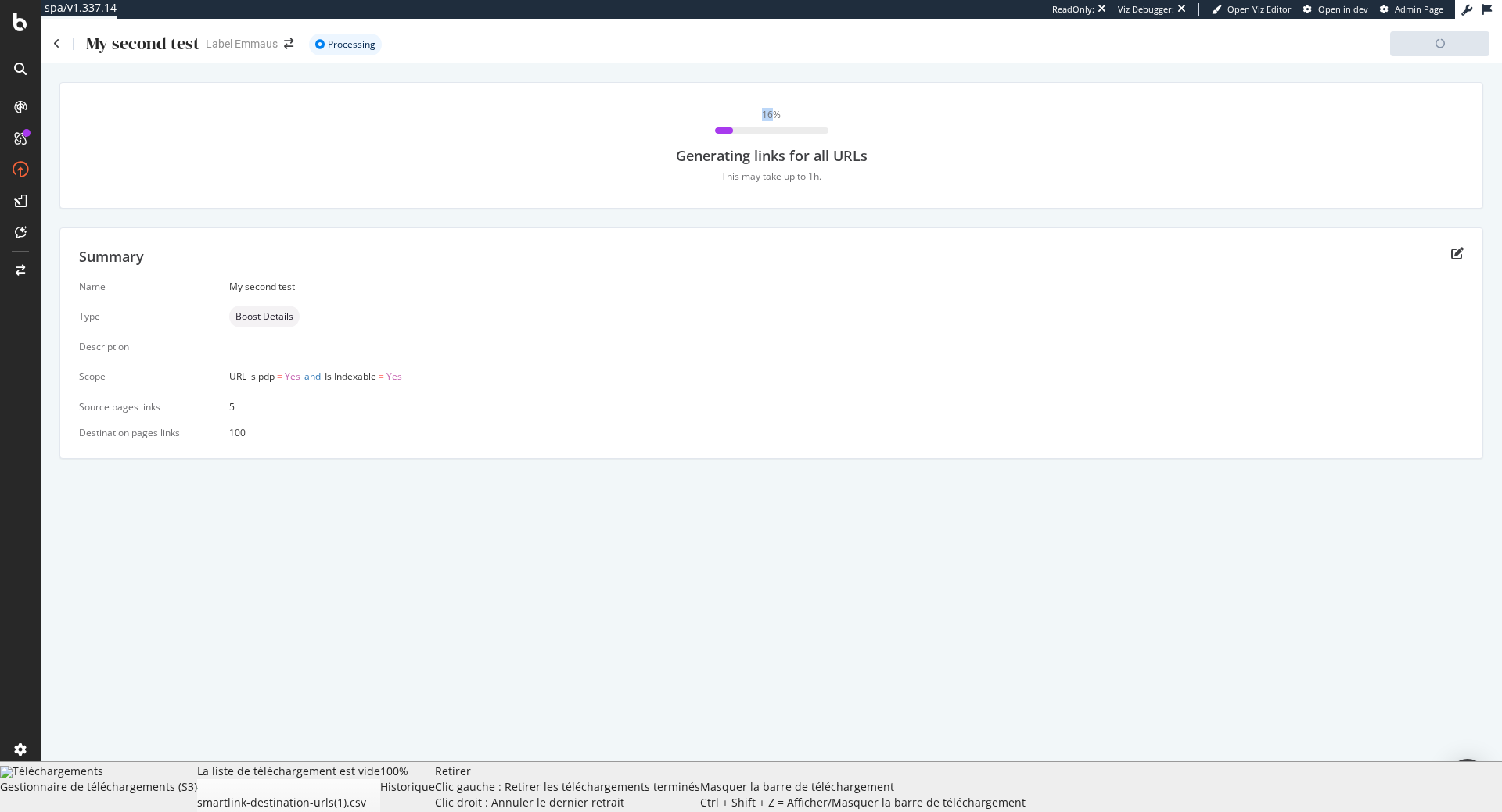
click at [768, 116] on div "16 %" at bounding box center [771, 114] width 19 height 13
click at [966, 158] on div "16 % Generating links for all URLs This may take up to 1h." at bounding box center [771, 145] width 1385 height 75
